Goal: Transaction & Acquisition: Purchase product/service

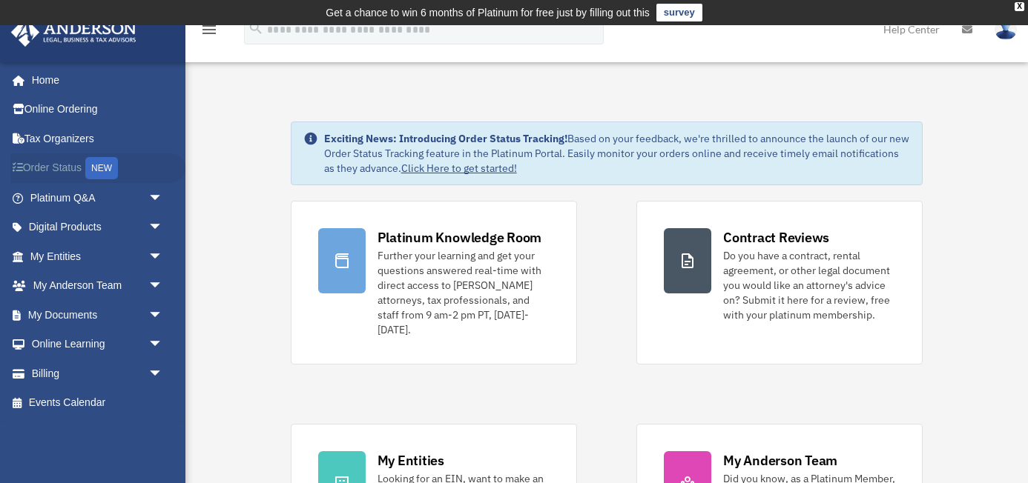
click at [81, 165] on link "Order Status NEW" at bounding box center [97, 168] width 175 height 30
click at [115, 256] on link "My Entities arrow_drop_down" at bounding box center [97, 257] width 175 height 30
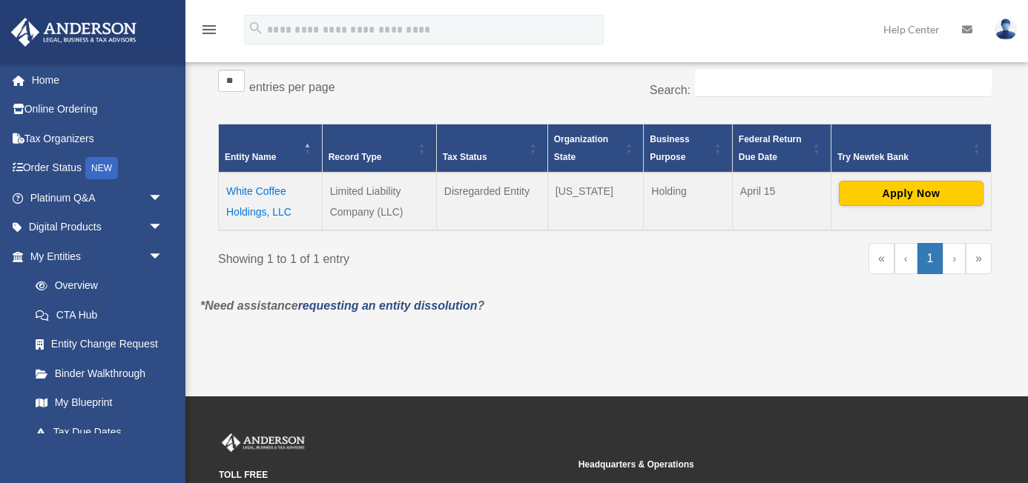
scroll to position [270, 0]
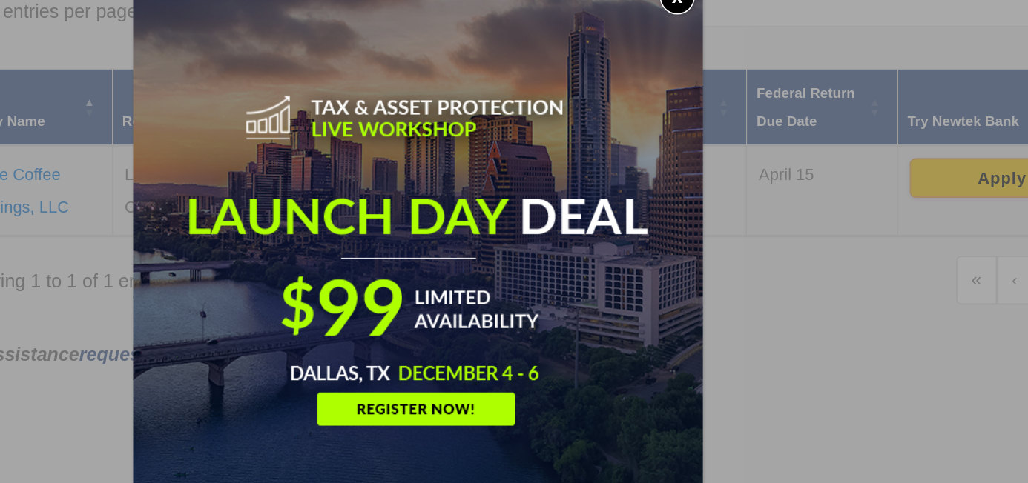
click at [678, 85] on button "x" at bounding box center [679, 77] width 22 height 22
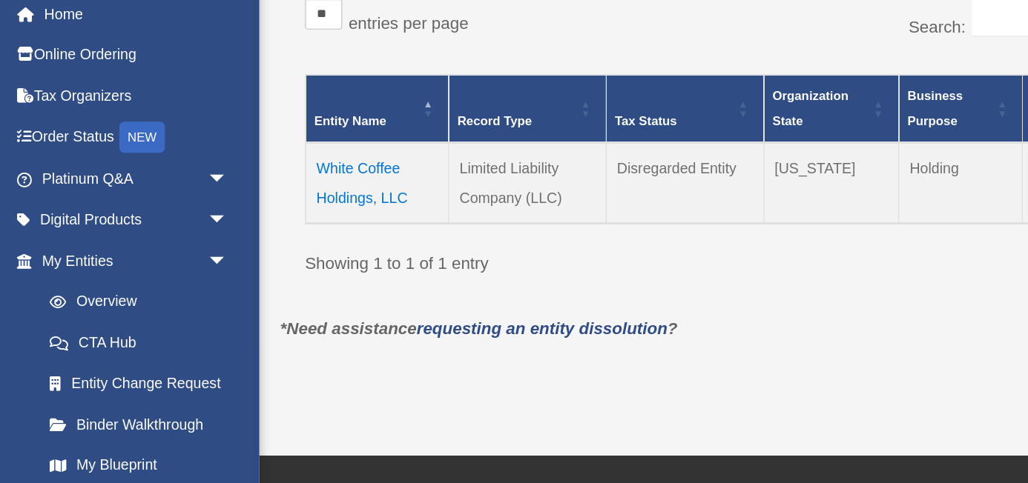
click at [265, 193] on td "White Coffee Holdings, LLC" at bounding box center [270, 201] width 102 height 58
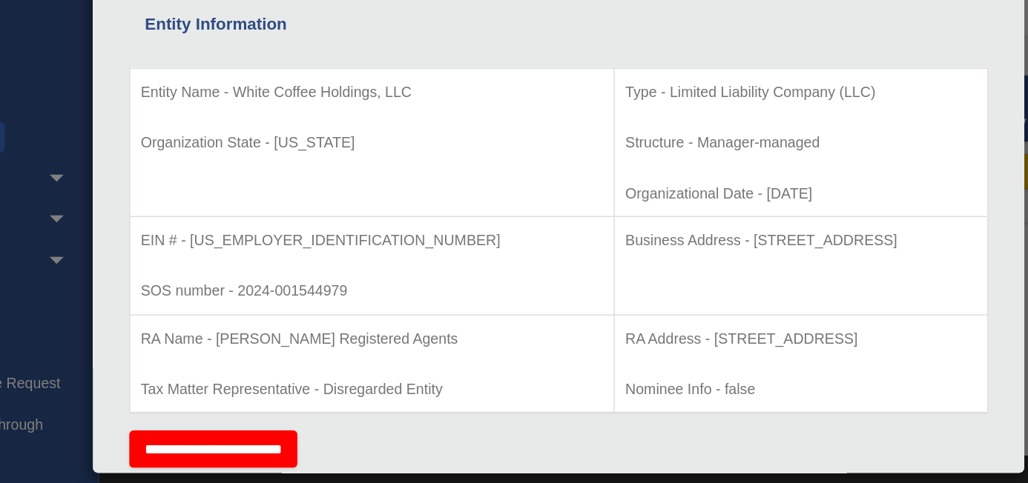
scroll to position [0, 0]
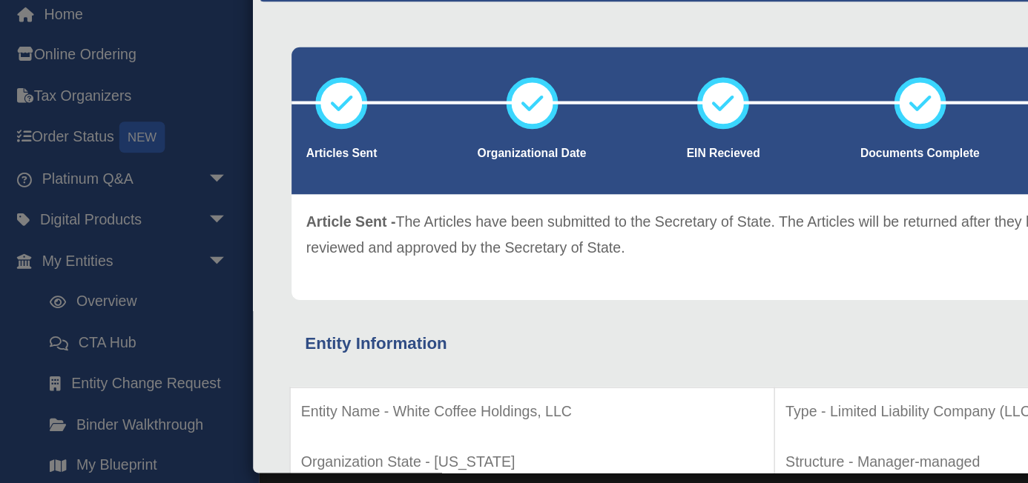
click at [140, 148] on div "Details × Articles Sent Organizational Date" at bounding box center [514, 241] width 1028 height 483
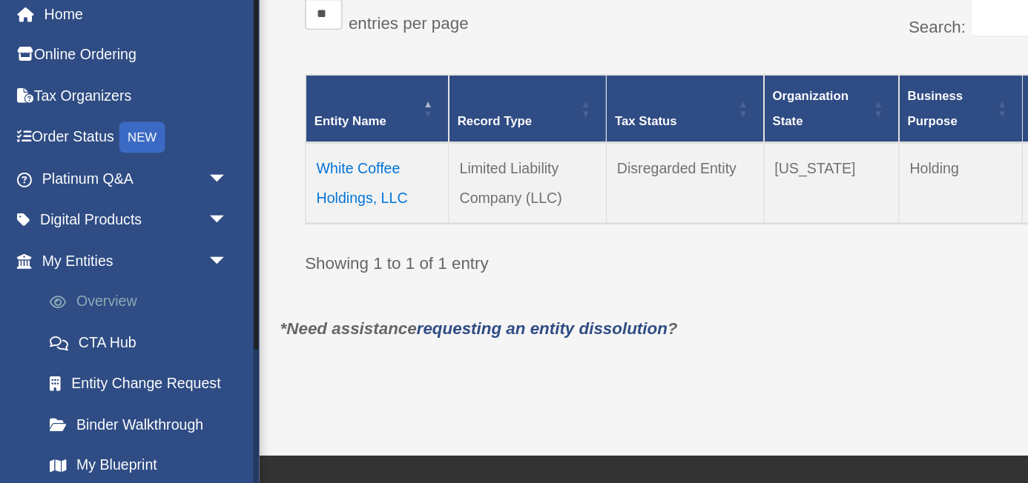
click at [99, 284] on link "Overview" at bounding box center [103, 286] width 165 height 30
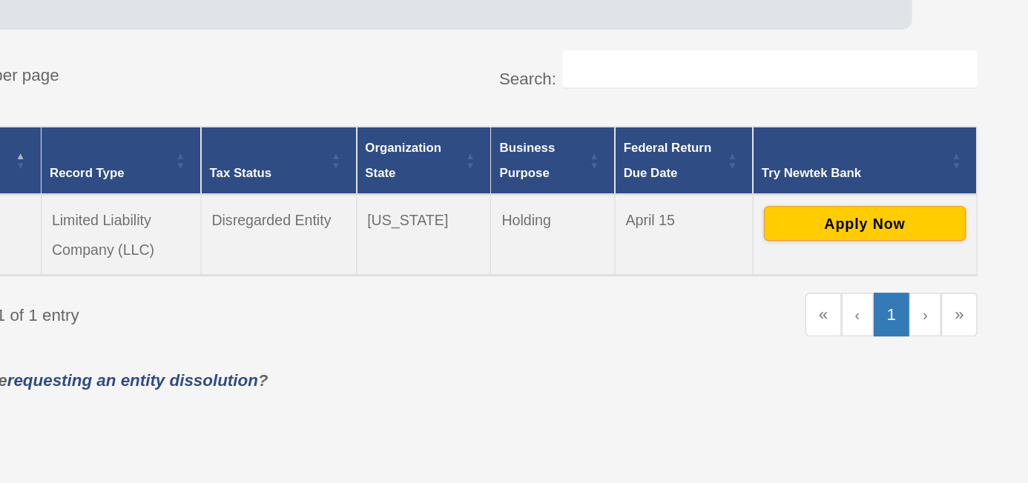
scroll to position [169, 0]
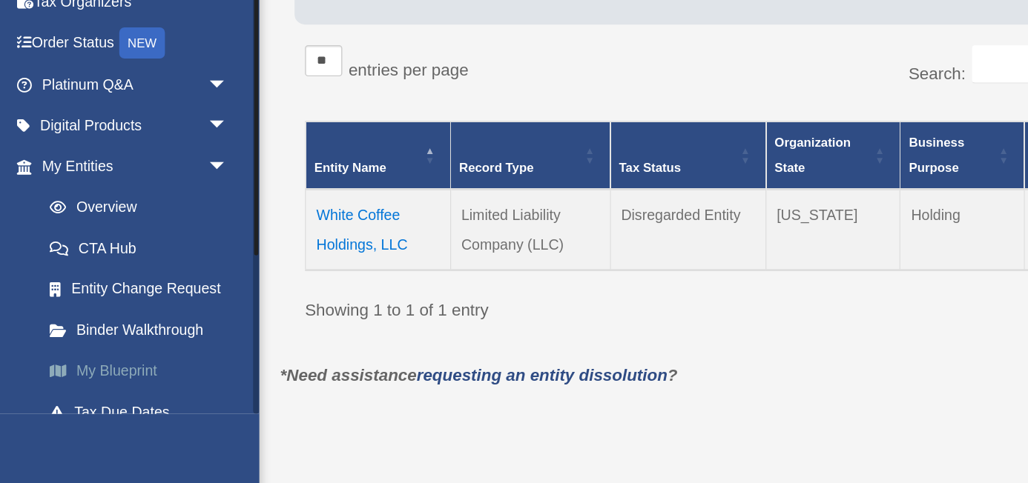
click at [107, 412] on link "My Blueprint" at bounding box center [103, 404] width 165 height 30
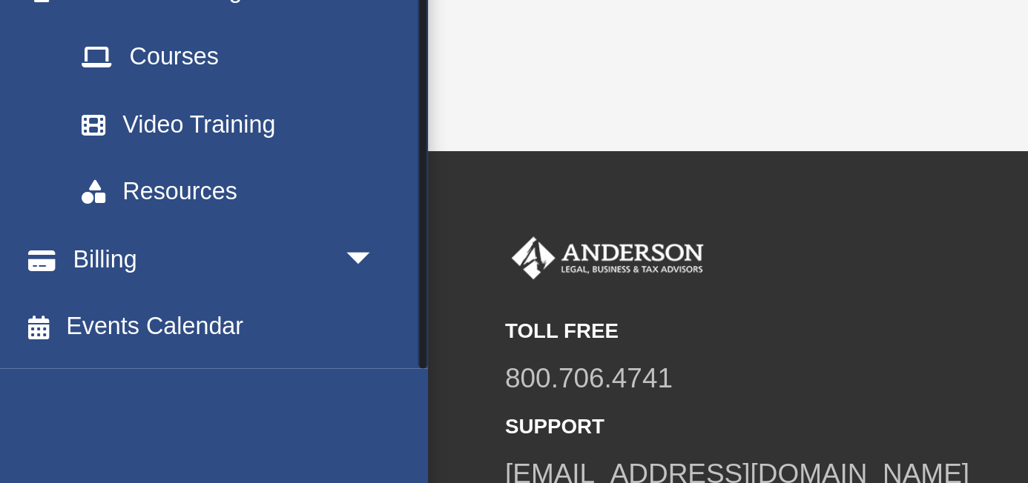
scroll to position [408, 0]
click at [82, 374] on link "Billing arrow_drop_down" at bounding box center [97, 386] width 175 height 30
click at [148, 384] on span "arrow_drop_down" at bounding box center [163, 386] width 30 height 30
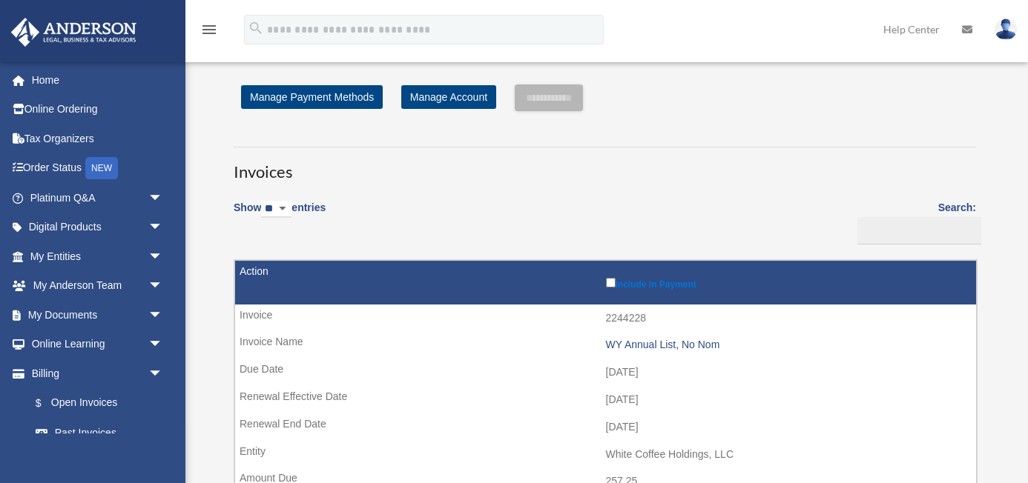
click at [277, 266] on td "Include in Payment" at bounding box center [605, 283] width 741 height 44
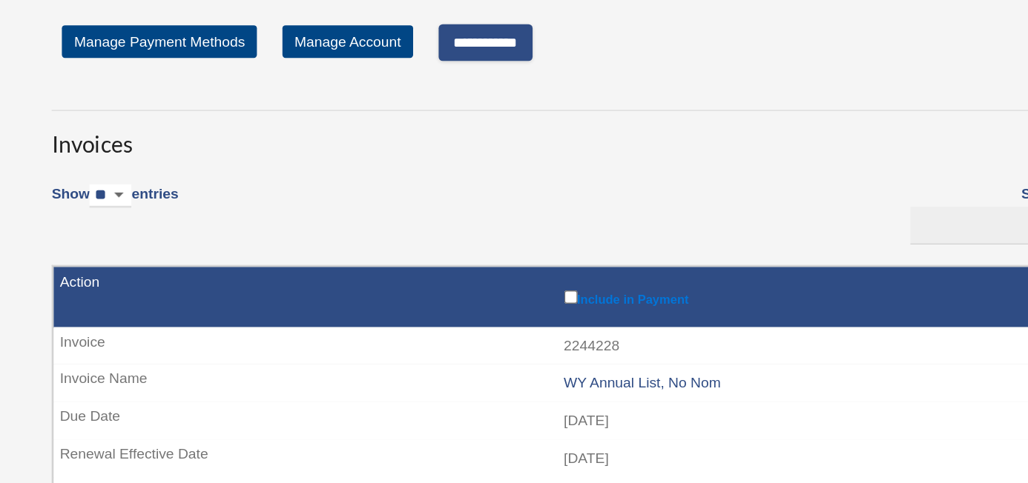
click at [572, 124] on input "**********" at bounding box center [549, 123] width 68 height 27
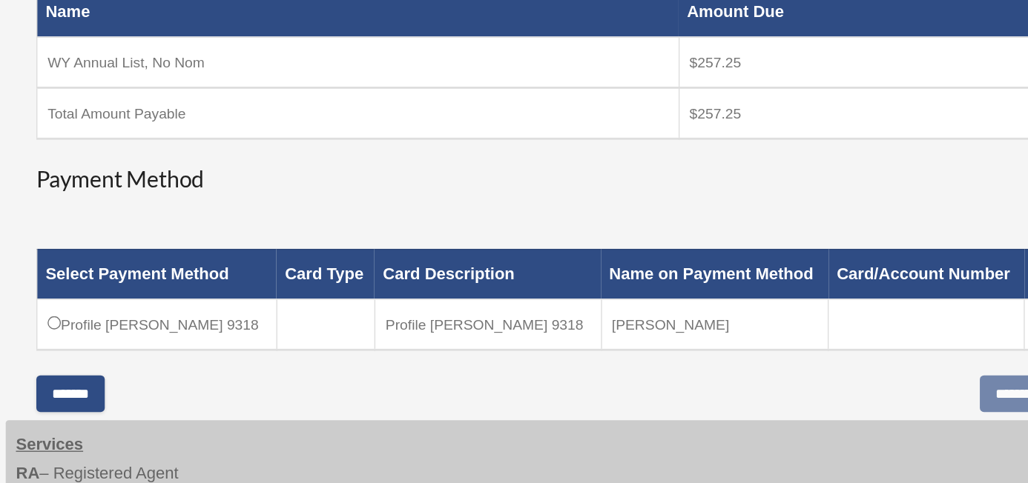
scroll to position [215, 0]
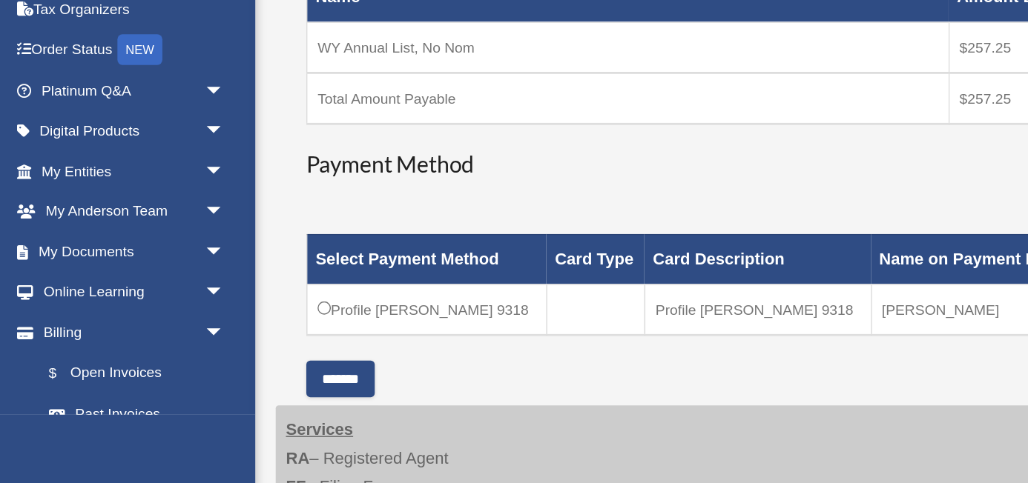
click at [229, 357] on td "Profile Siu, Joanna 9318" at bounding box center [310, 357] width 174 height 37
click at [241, 355] on td "Profile Siu, Joanna 9318" at bounding box center [310, 357] width 174 height 37
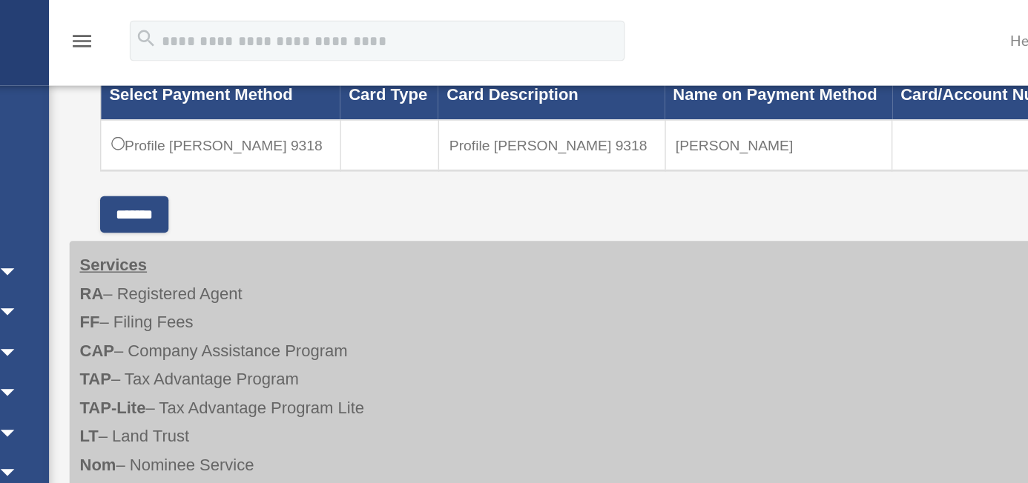
scroll to position [384, 0]
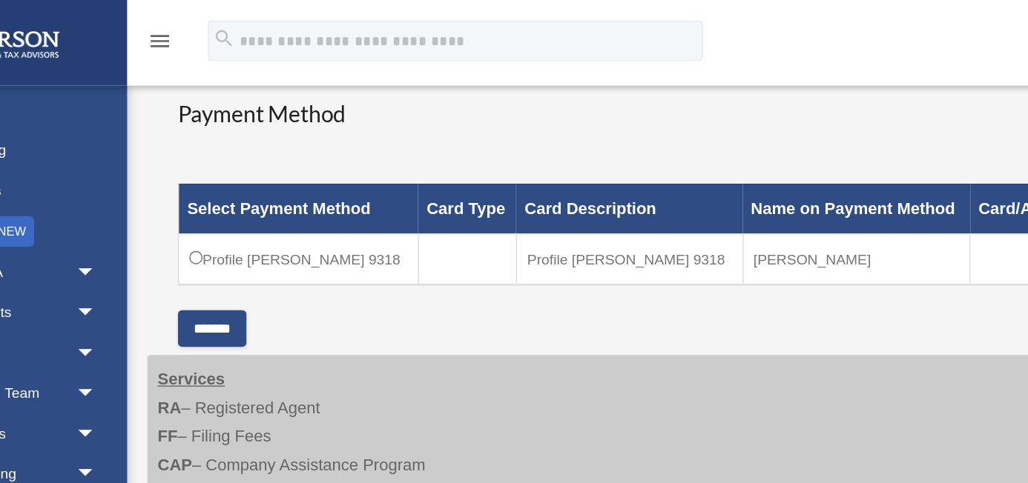
click at [254, 254] on div "**********" at bounding box center [604, 134] width 809 height 817
click at [260, 243] on input "*******" at bounding box center [247, 238] width 50 height 27
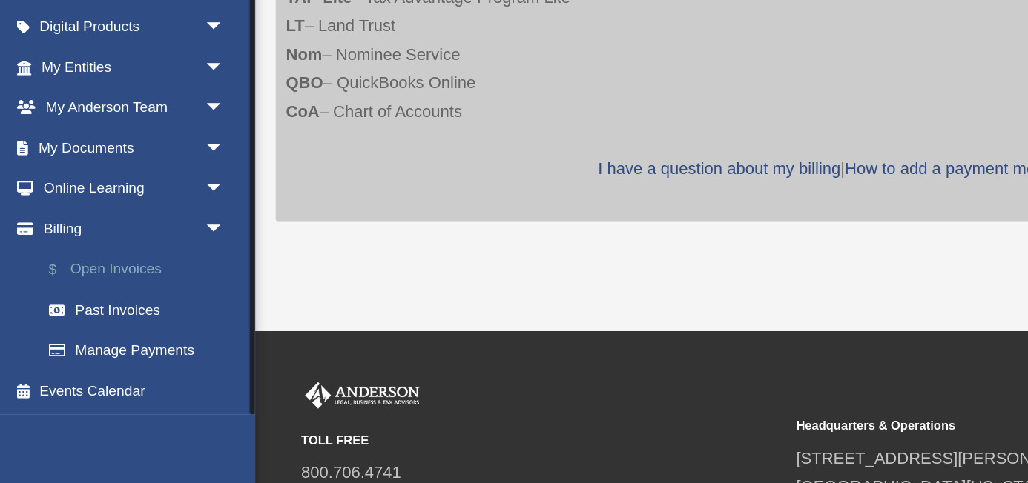
scroll to position [800, 0]
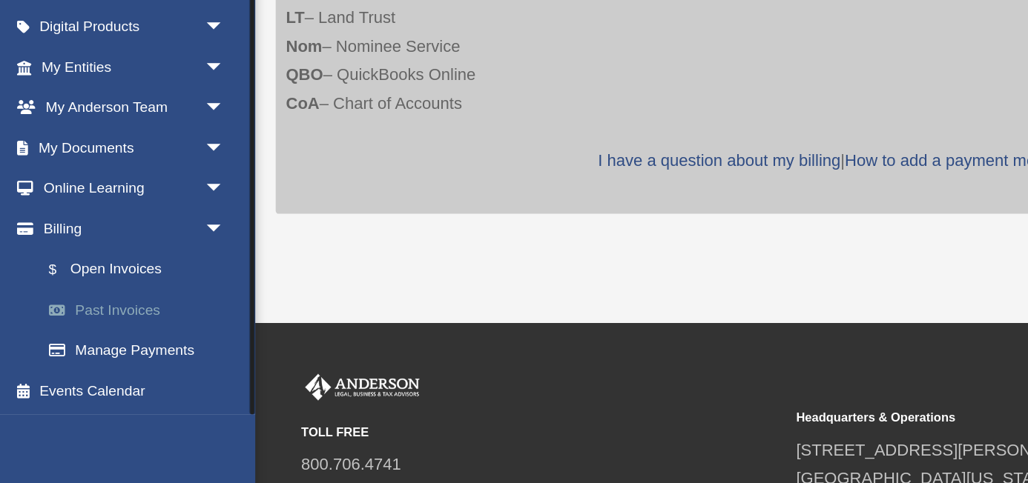
click at [99, 356] on link "Past Invoices" at bounding box center [103, 358] width 165 height 30
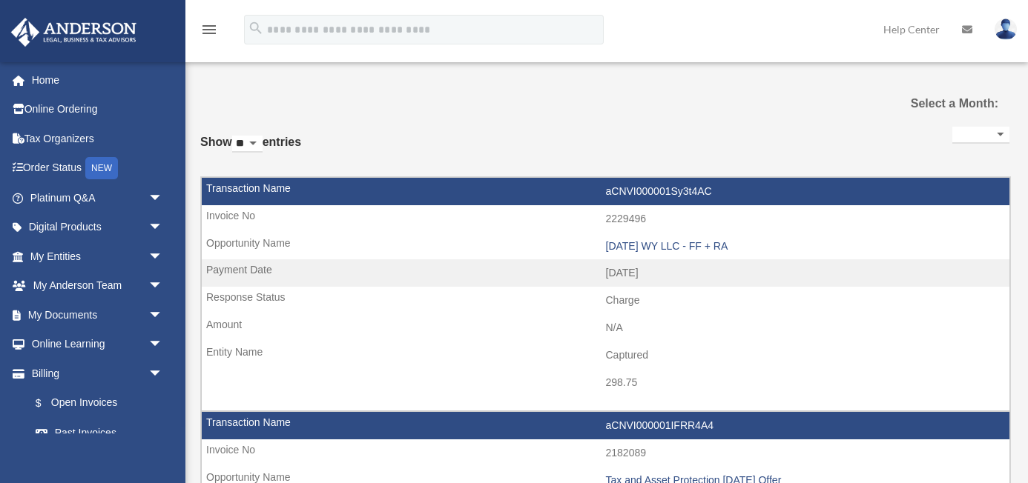
select select
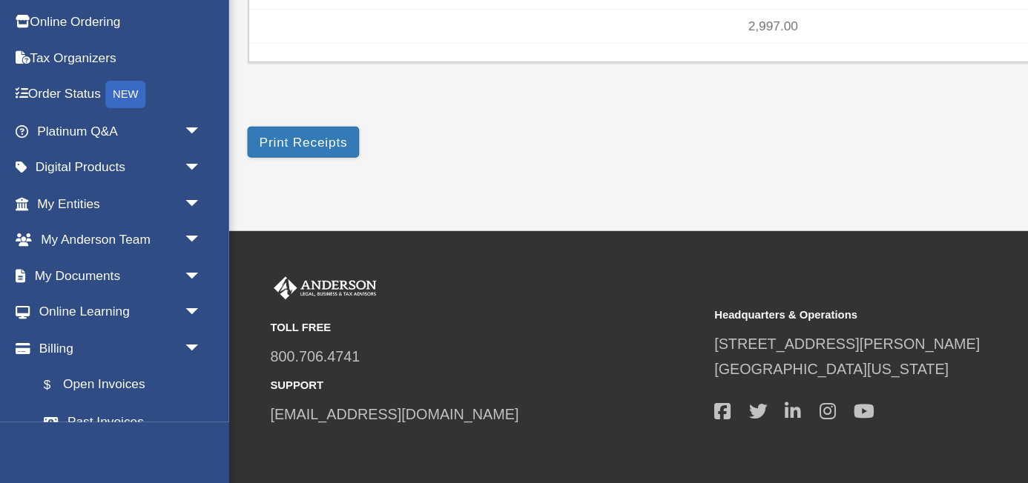
scroll to position [530, 0]
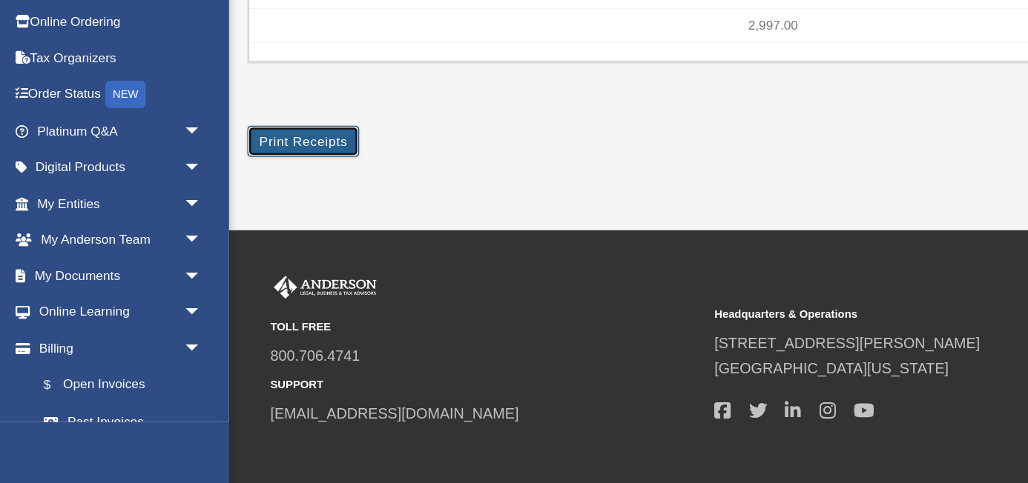
click at [245, 208] on button "Print Receipts" at bounding box center [245, 206] width 90 height 25
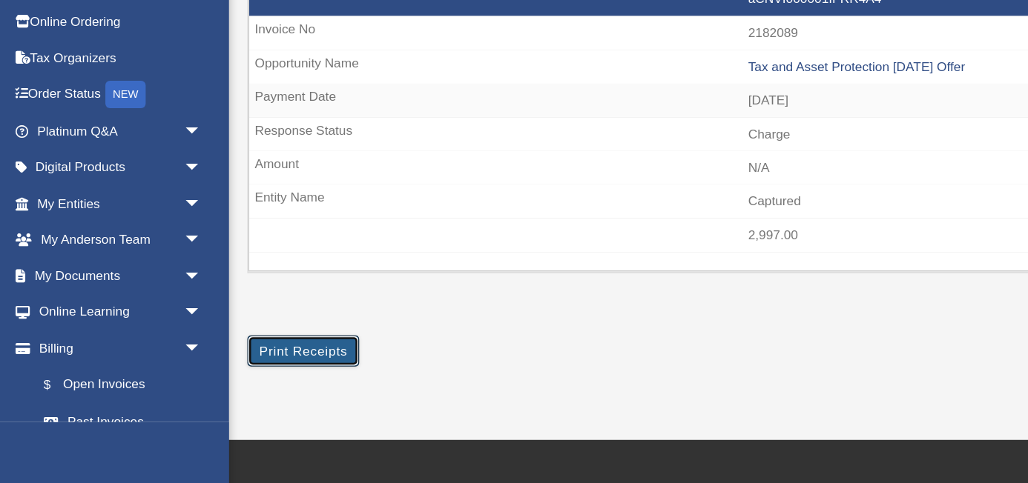
scroll to position [360, 0]
